Goal: Task Accomplishment & Management: Manage account settings

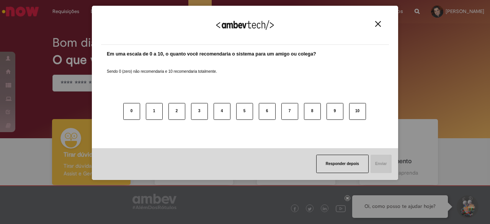
click at [442, 86] on div "Agradecemos seu feedback! Em uma escala de 0 a 10, o quanto você recomendaria o…" at bounding box center [245, 112] width 490 height 224
click at [375, 24] on img "Close" at bounding box center [378, 24] width 6 height 6
click at [381, 23] on button "Close" at bounding box center [378, 24] width 10 height 7
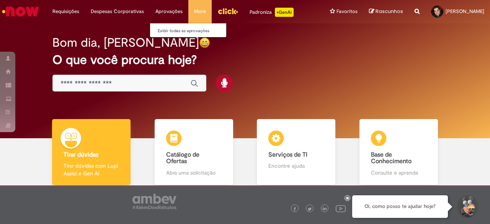
click at [169, 11] on li "Aprovações Exibir todas as aprovações" at bounding box center [169, 11] width 39 height 23
click at [162, 11] on li "Aprovações Exibir todas as aprovações" at bounding box center [169, 11] width 39 height 23
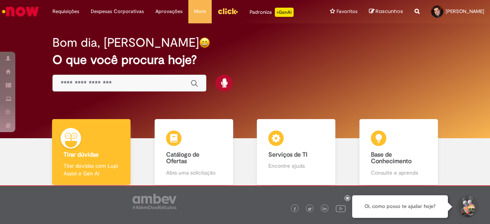
click at [278, 59] on h2 "O que você procura hoje?" at bounding box center [244, 59] width 384 height 13
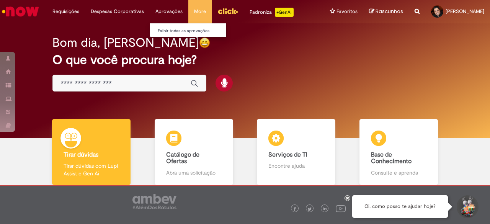
click at [164, 10] on li "Aprovações Exibir todas as aprovações" at bounding box center [169, 11] width 39 height 23
click at [166, 29] on link "Exibir todas as aprovações" at bounding box center [192, 31] width 84 height 8
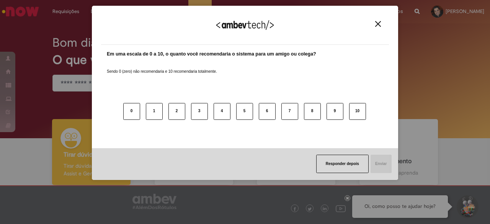
drag, startPoint x: 378, startPoint y: 22, endPoint x: 372, endPoint y: 23, distance: 5.4
click at [377, 22] on img "Close" at bounding box center [378, 24] width 6 height 6
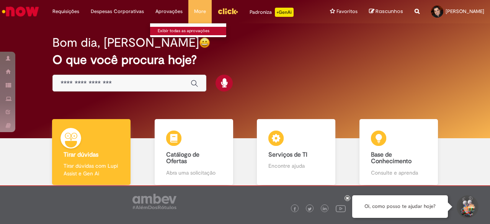
click at [163, 28] on link "Exibir todas as aprovações" at bounding box center [192, 31] width 84 height 8
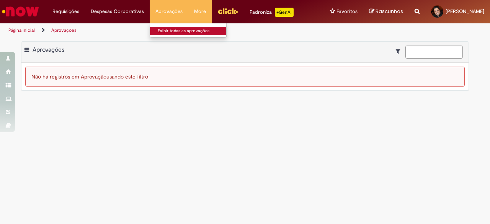
click at [163, 30] on link "Exibir todas as aprovações" at bounding box center [192, 31] width 84 height 8
